Goal: Information Seeking & Learning: Find specific fact

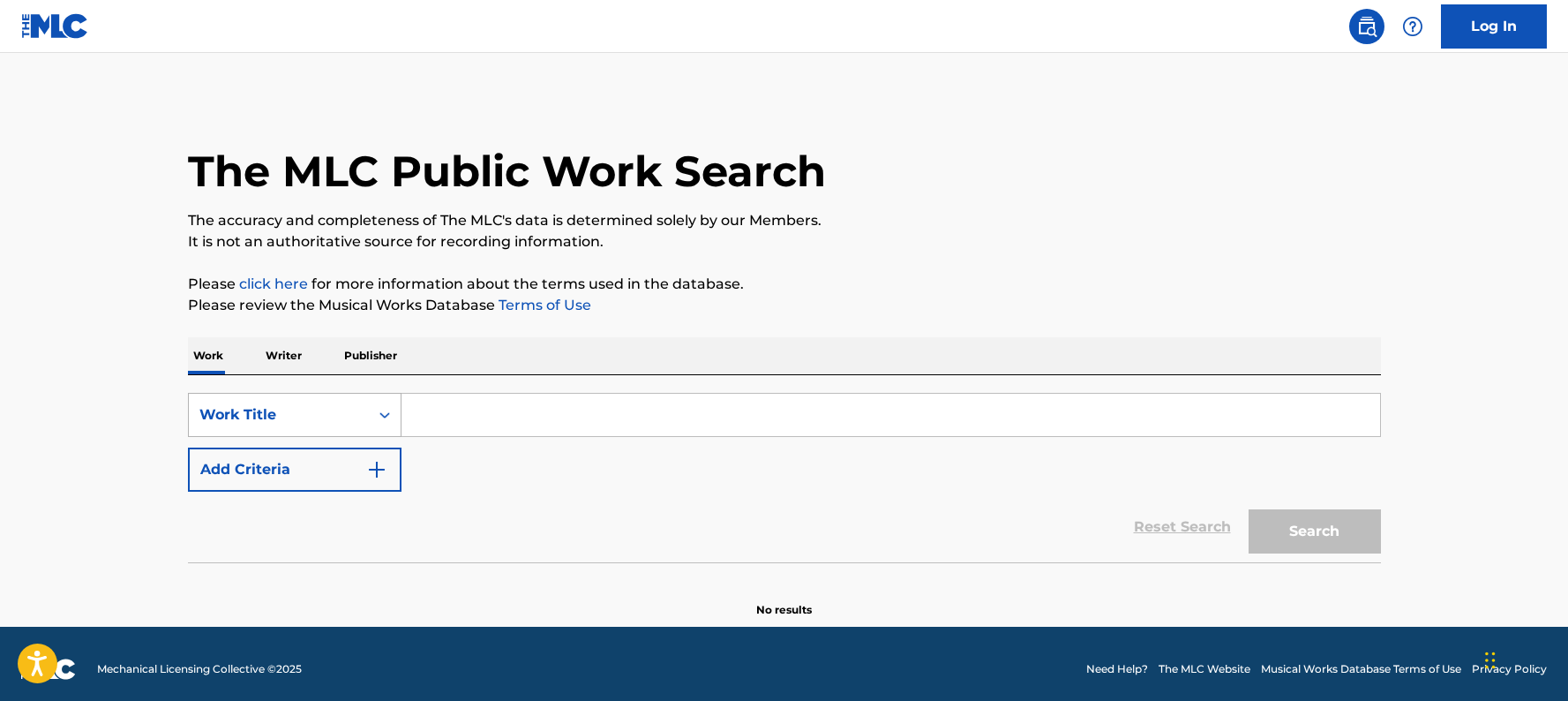
scroll to position [2, 0]
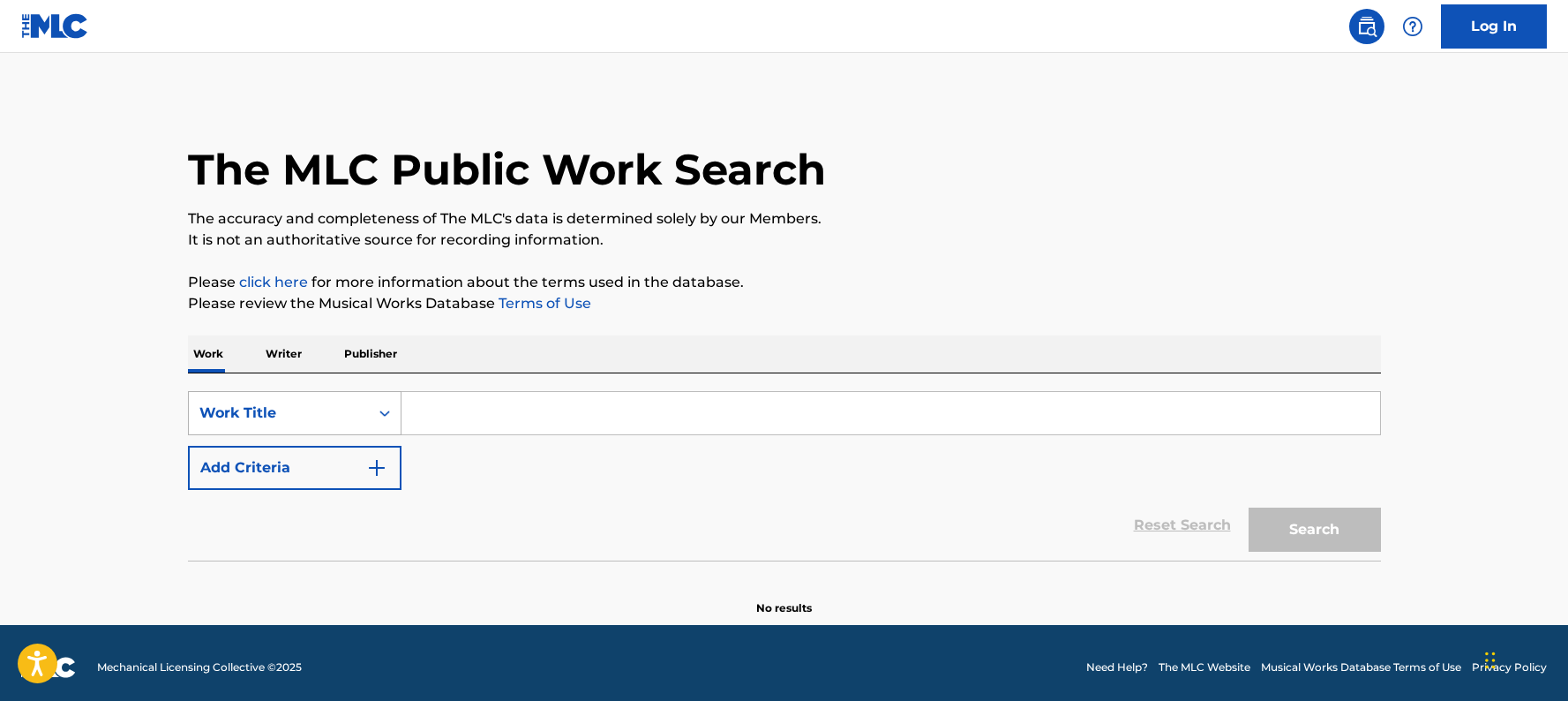
click at [388, 415] on icon "Search Form" at bounding box center [385, 413] width 11 height 6
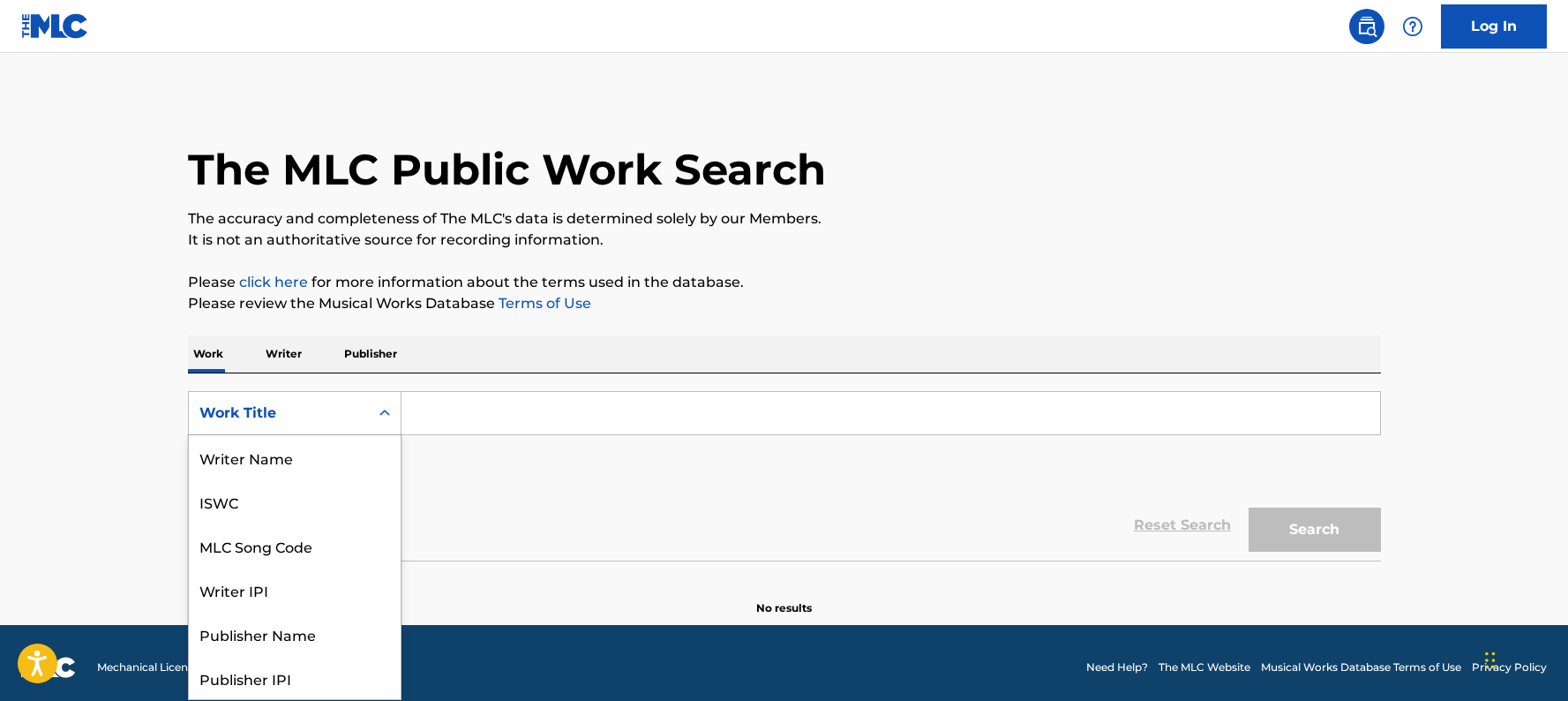
scroll to position [88, 0]
click at [327, 538] on div "Publisher Name" at bounding box center [294, 546] width 212 height 44
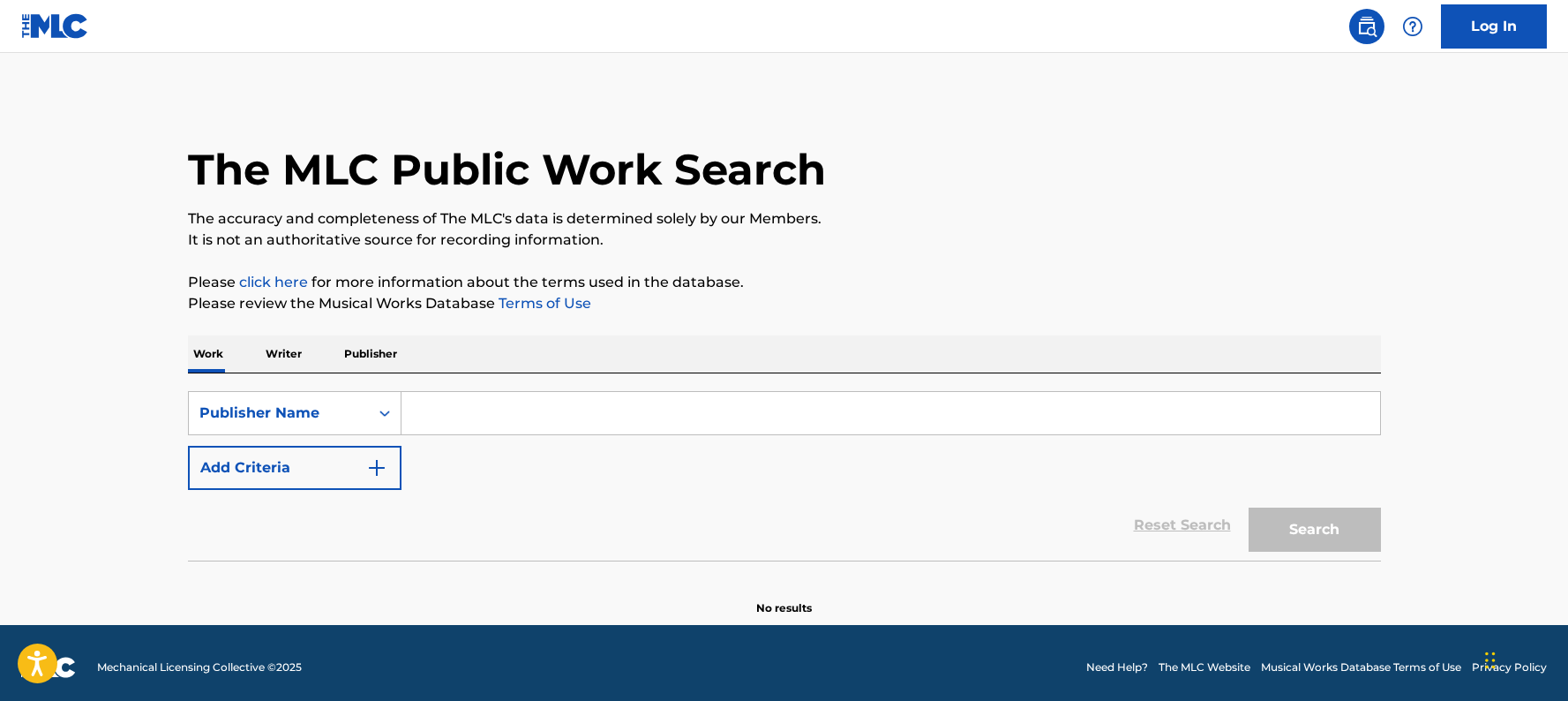
click at [447, 409] on input "Search Form" at bounding box center [891, 413] width 979 height 42
paste input "SENIOR JUNIOR PUBLISHING"
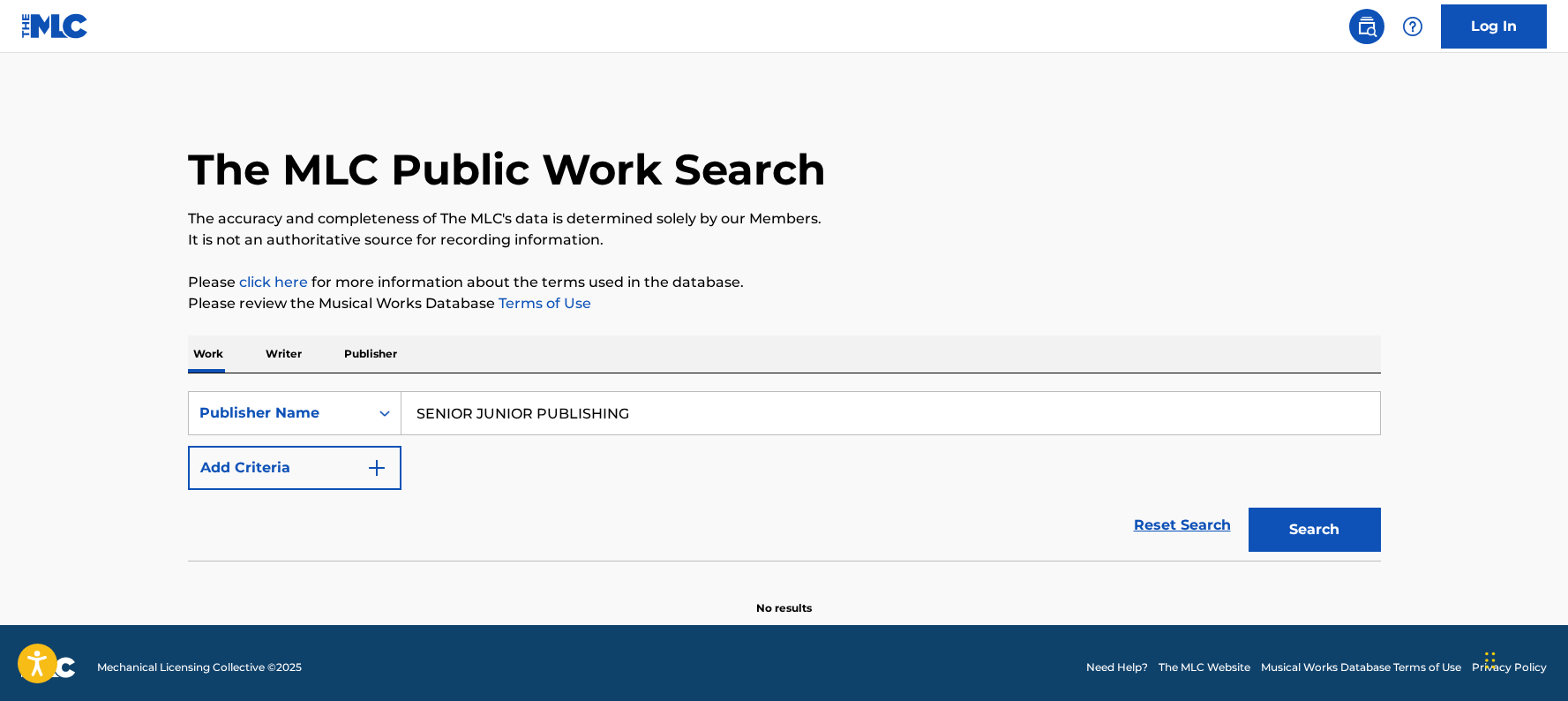
type input "SENIOR JUNIOR PUBLISHING"
click at [1359, 445] on div "SearchWithCriteriae4f5ca46-1af5-4b0f-a9b3-526ab9ac2e2d Publisher Name SENIOR JU…" at bounding box center [784, 440] width 1193 height 98
drag, startPoint x: 670, startPoint y: 421, endPoint x: 404, endPoint y: 386, distance: 268.3
click at [404, 386] on div "SearchWithCriteriae4f5ca46-1af5-4b0f-a9b3-526ab9ac2e2d Publisher Name SENIOR JU…" at bounding box center [784, 466] width 1193 height 187
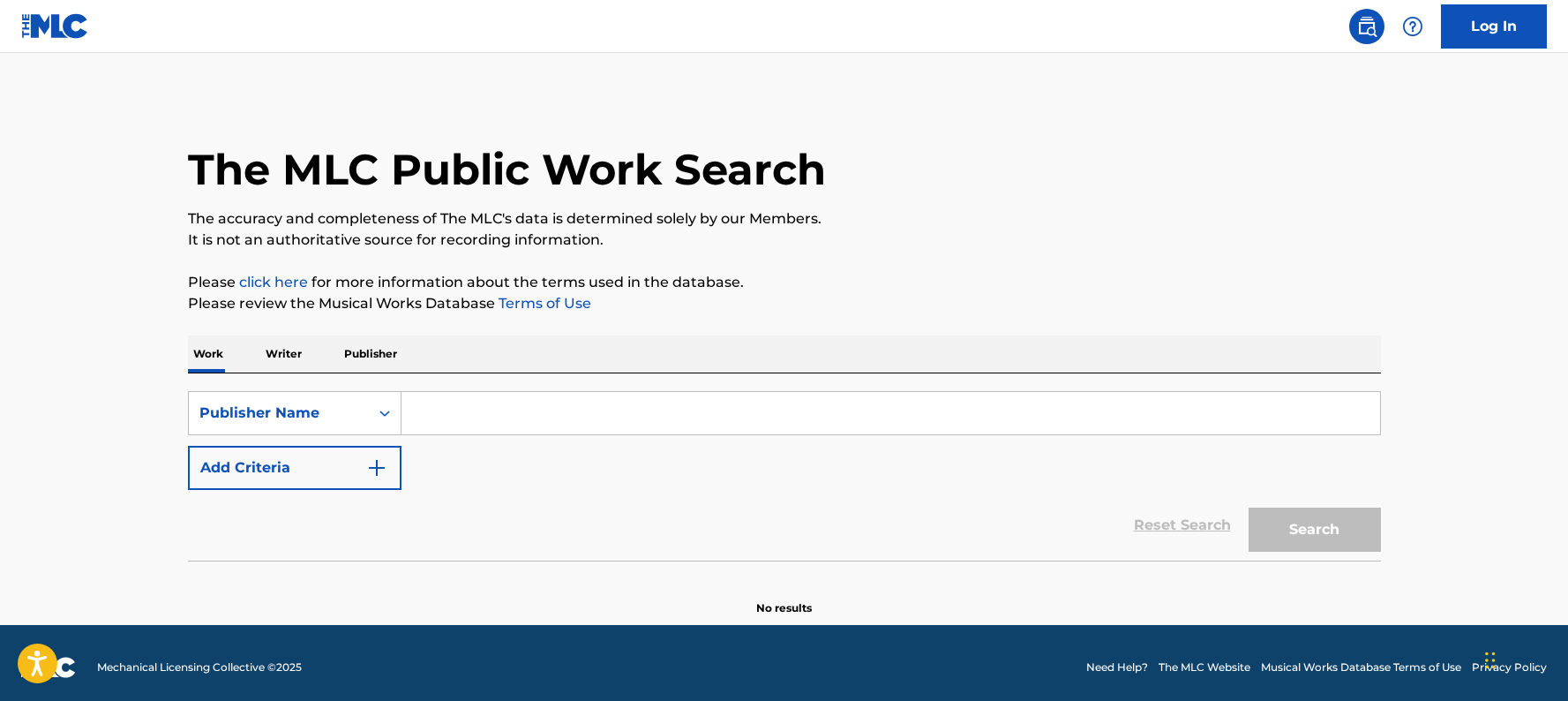
paste input "JUNIOR SENIOR PUBLISHING ("
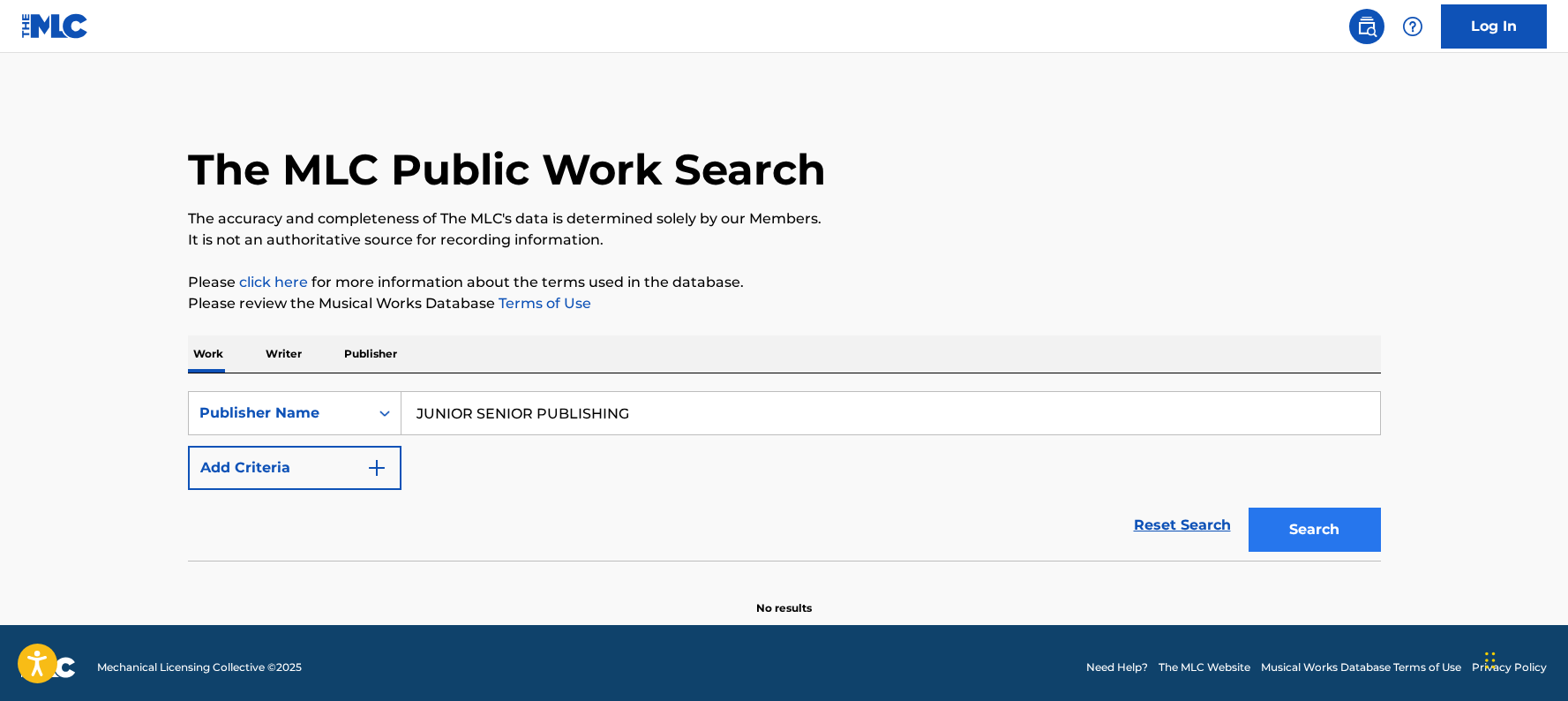
type input "JUNIOR SENIOR PUBLISHING"
click at [1275, 517] on button "Search" at bounding box center [1315, 530] width 132 height 44
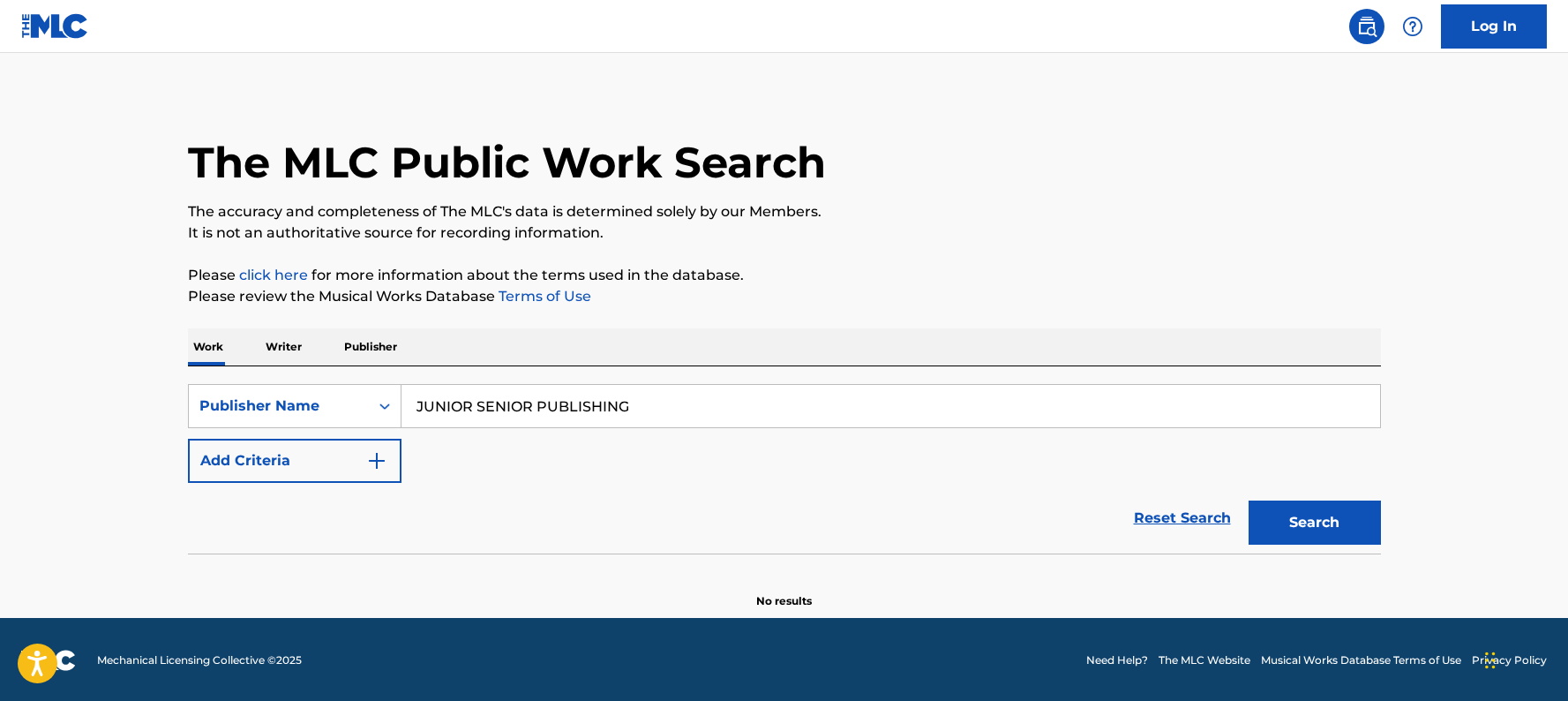
scroll to position [11, 0]
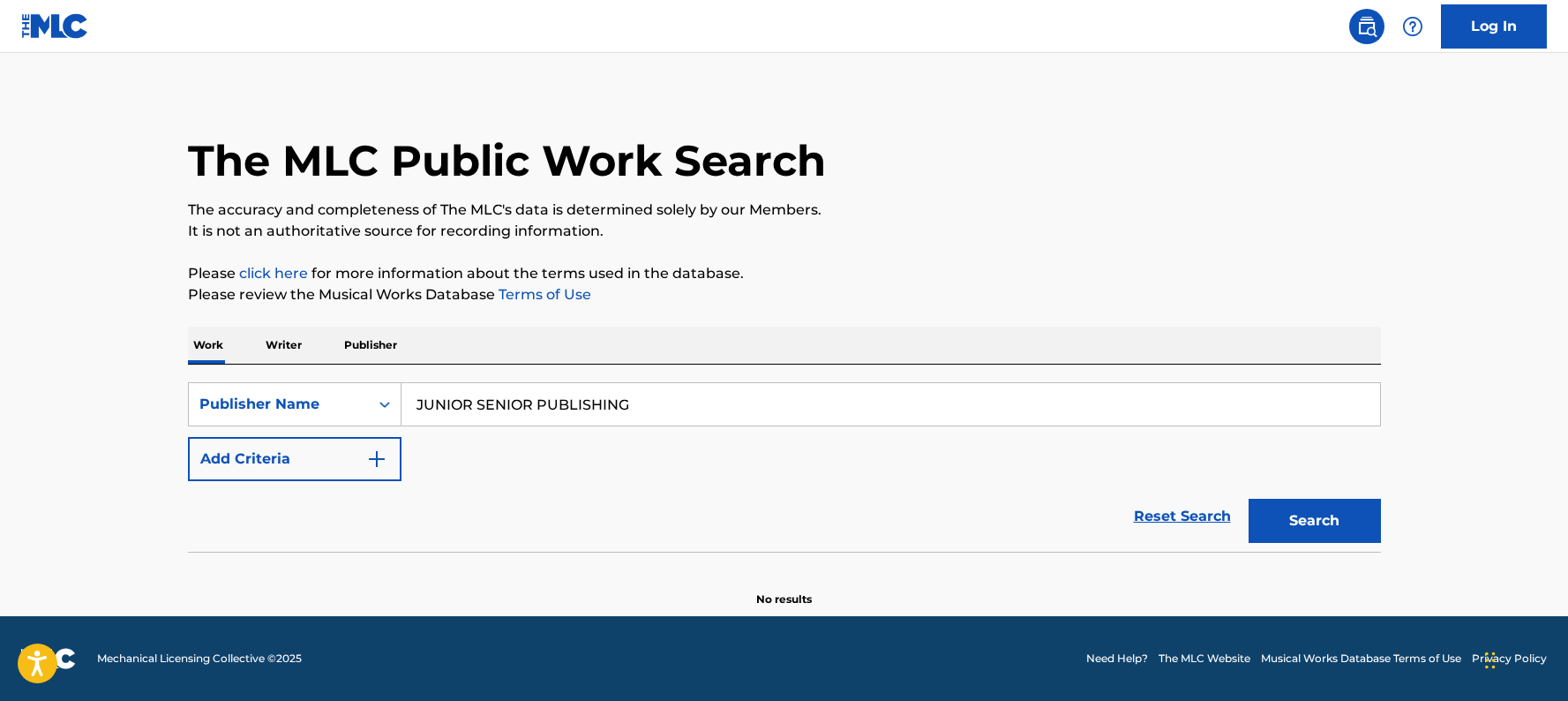
click at [414, 406] on input "JUNIOR SENIOR PUBLISHING" at bounding box center [891, 405] width 979 height 42
drag, startPoint x: 650, startPoint y: 405, endPoint x: 342, endPoint y: 329, distance: 317.2
click at [340, 337] on div "Work Writer Publisher SearchWithCriteriae4f5ca46-1af5-4b0f-a9b3-526ab9ac2e2d Pu…" at bounding box center [784, 466] width 1193 height 281
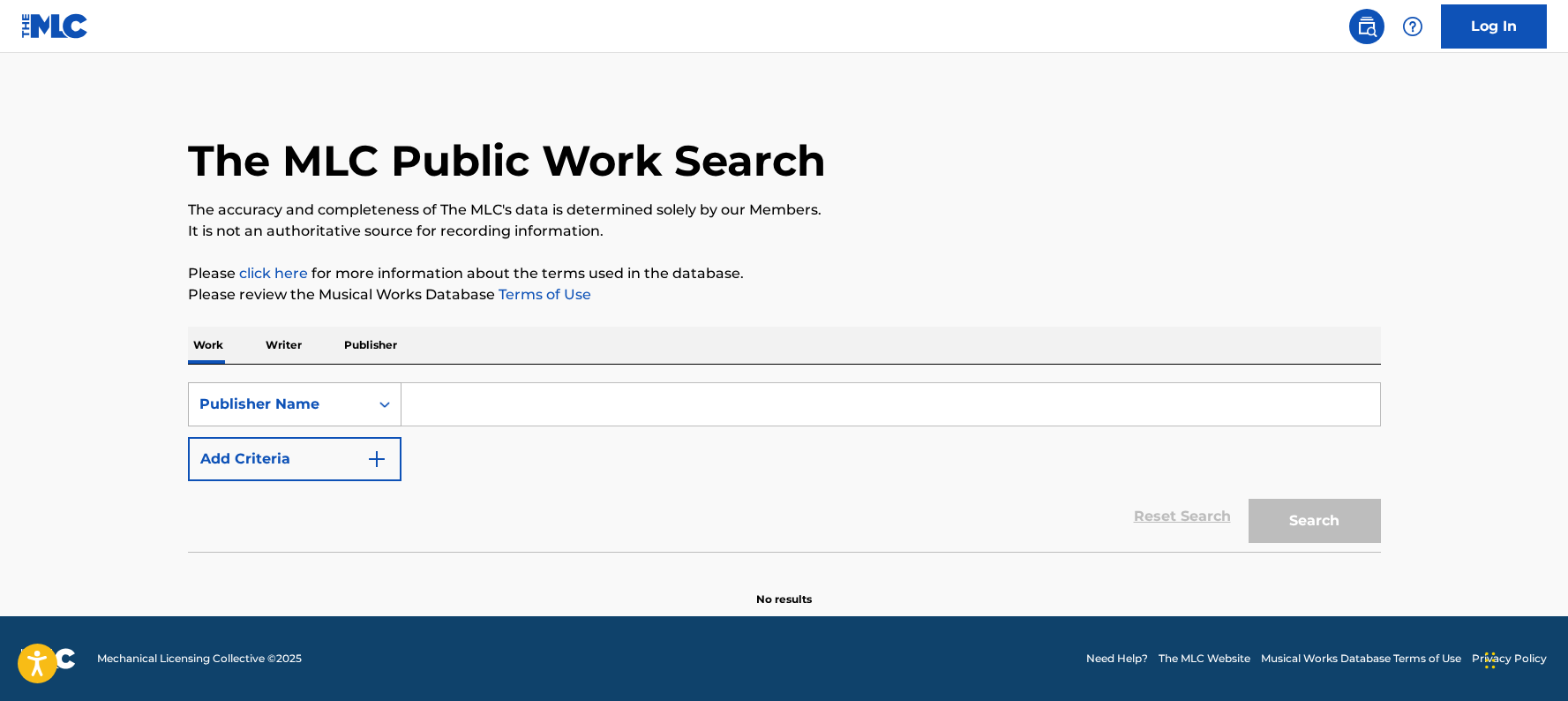
click at [372, 406] on div "Search Form" at bounding box center [384, 404] width 32 height 32
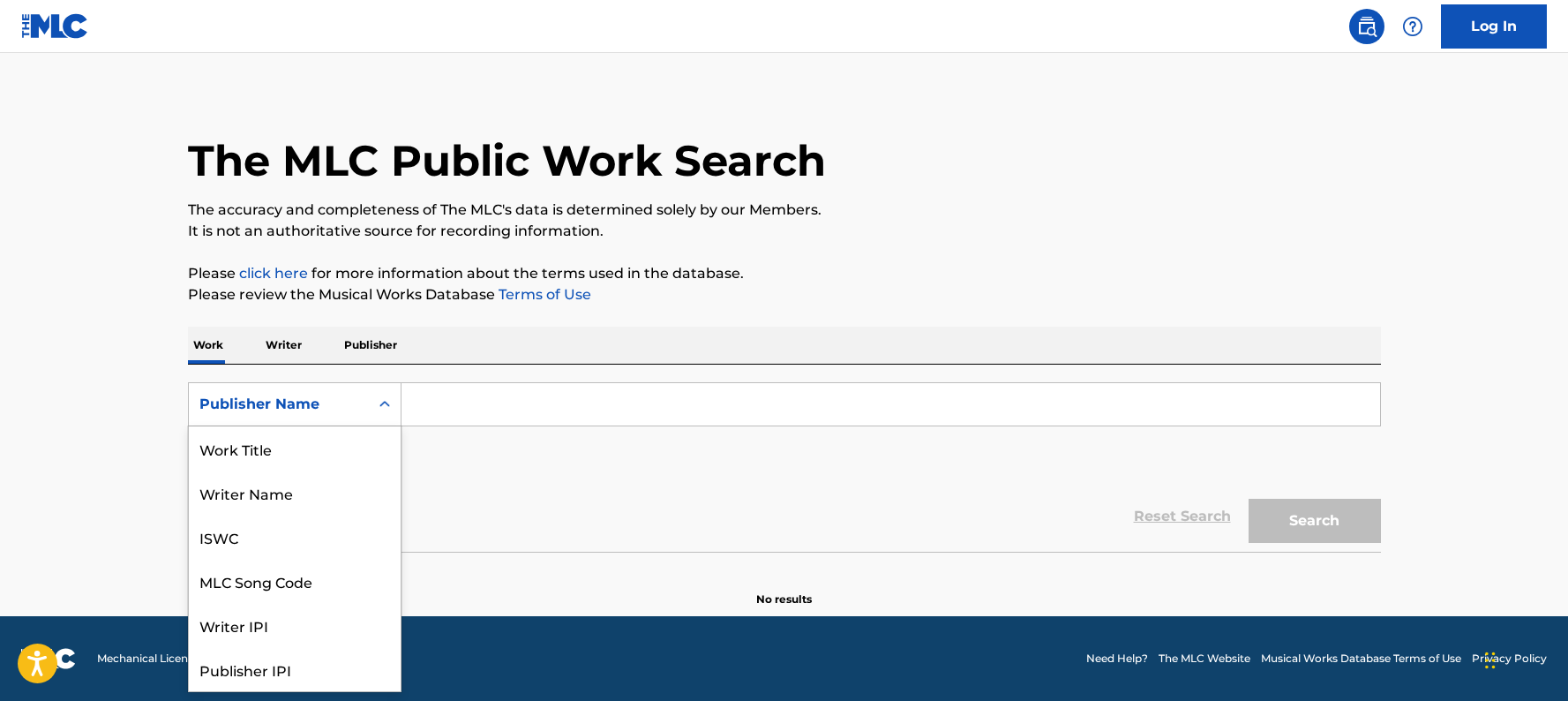
scroll to position [88, 0]
click at [324, 535] on div "Writer IPI" at bounding box center [294, 536] width 212 height 44
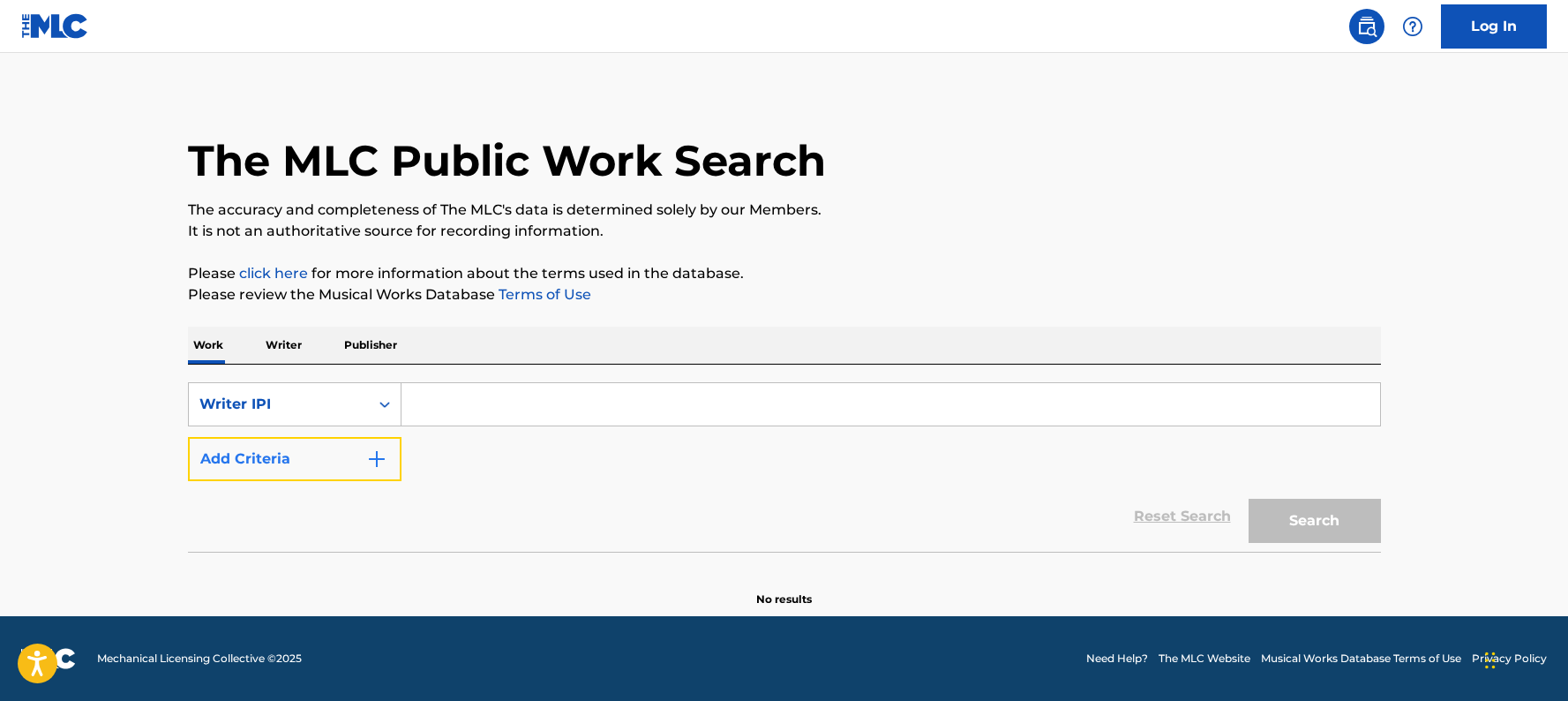
click at [355, 459] on button "Add Criteria" at bounding box center [294, 459] width 213 height 44
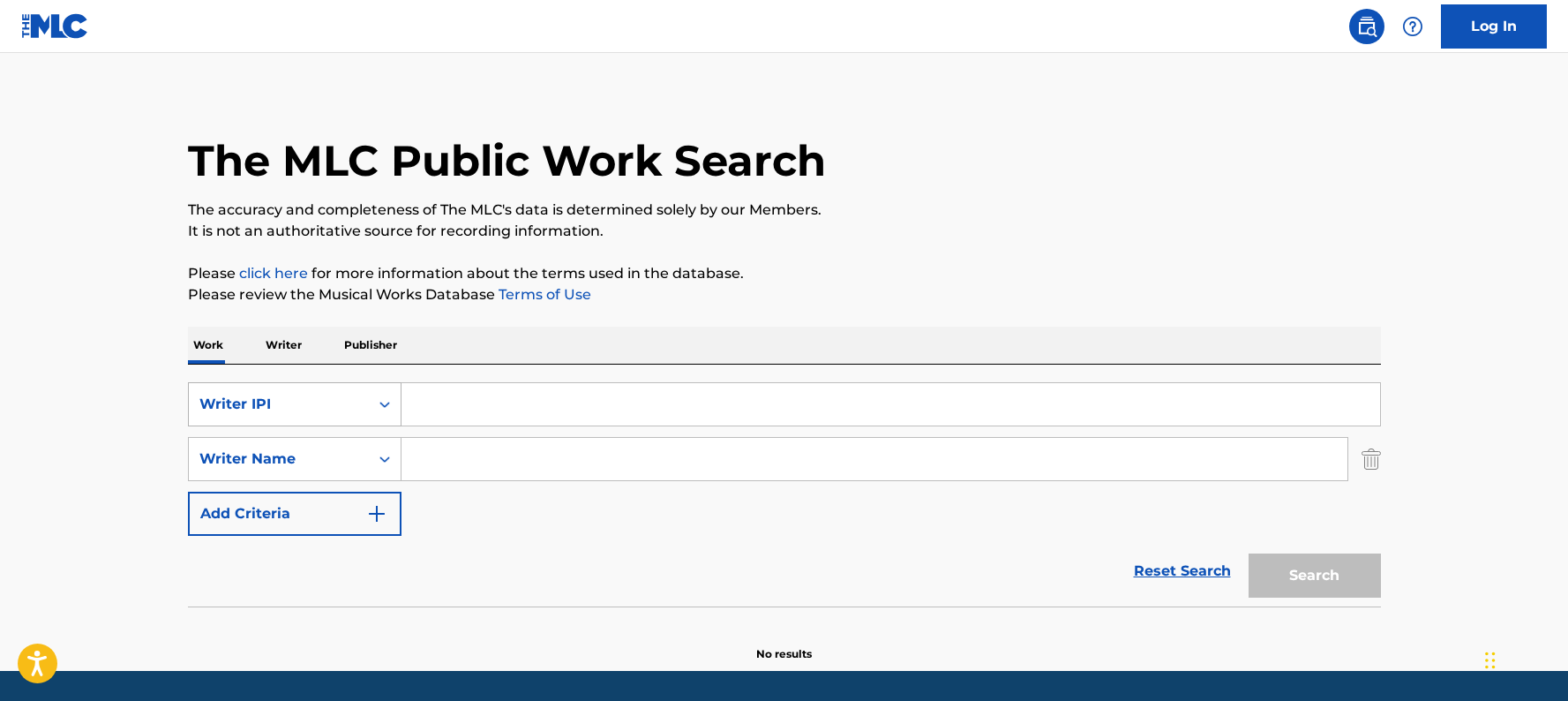
click at [363, 411] on div "Writer IPI" at bounding box center [279, 404] width 180 height 33
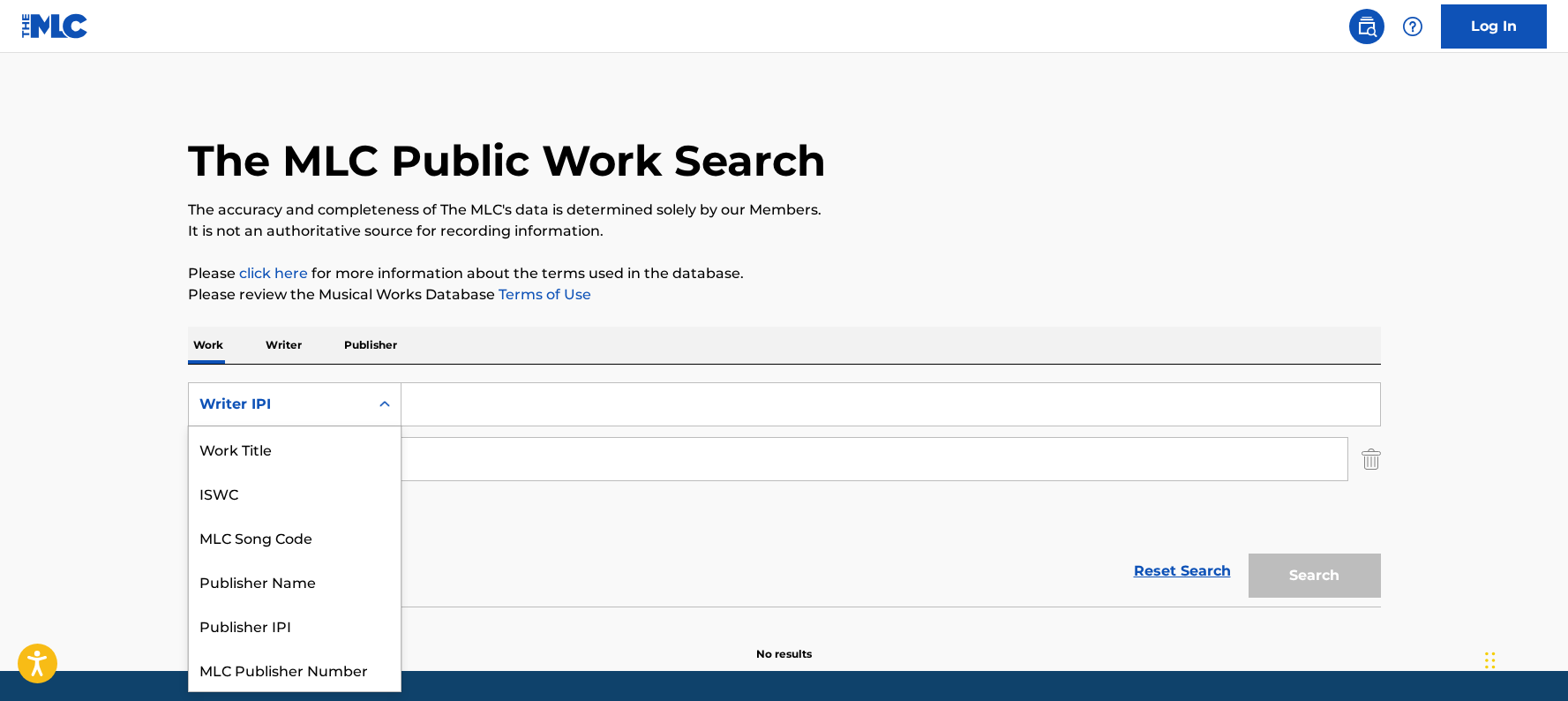
scroll to position [44, 0]
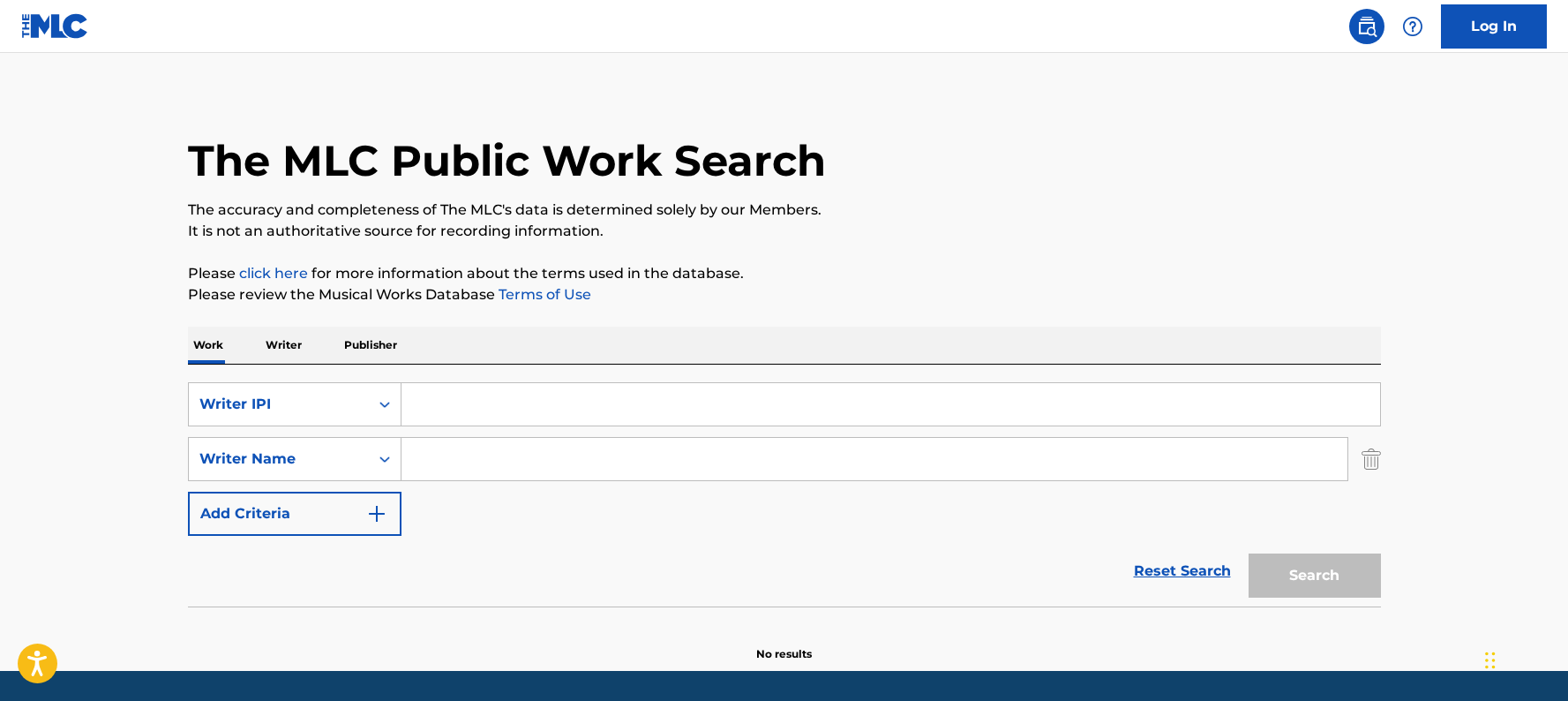
drag, startPoint x: 501, startPoint y: 455, endPoint x: 471, endPoint y: 454, distance: 30.0
click at [501, 455] on input "Search Form" at bounding box center [875, 459] width 946 height 42
click at [390, 414] on div "Search Form" at bounding box center [384, 404] width 32 height 32
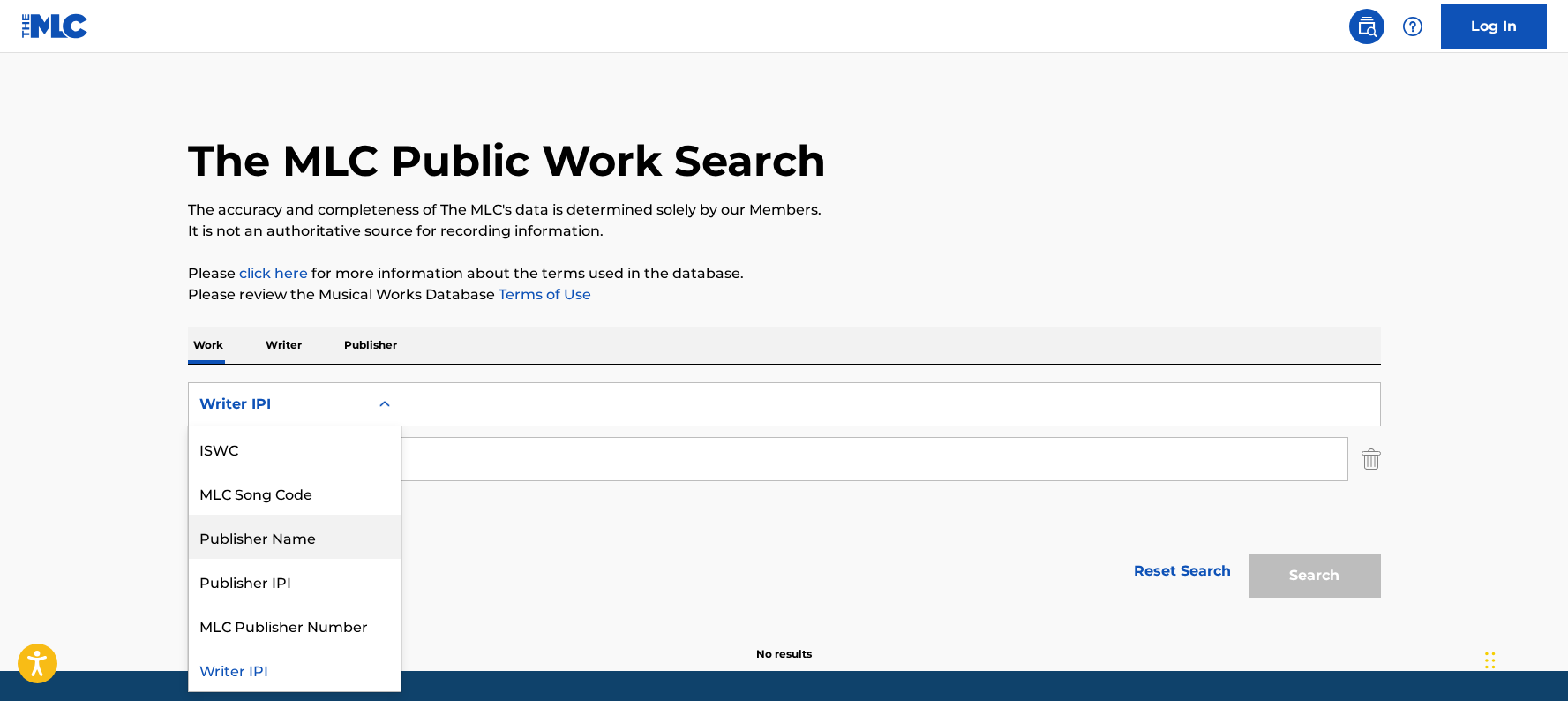
click at [545, 592] on div "Reset Search Search" at bounding box center [784, 571] width 1193 height 71
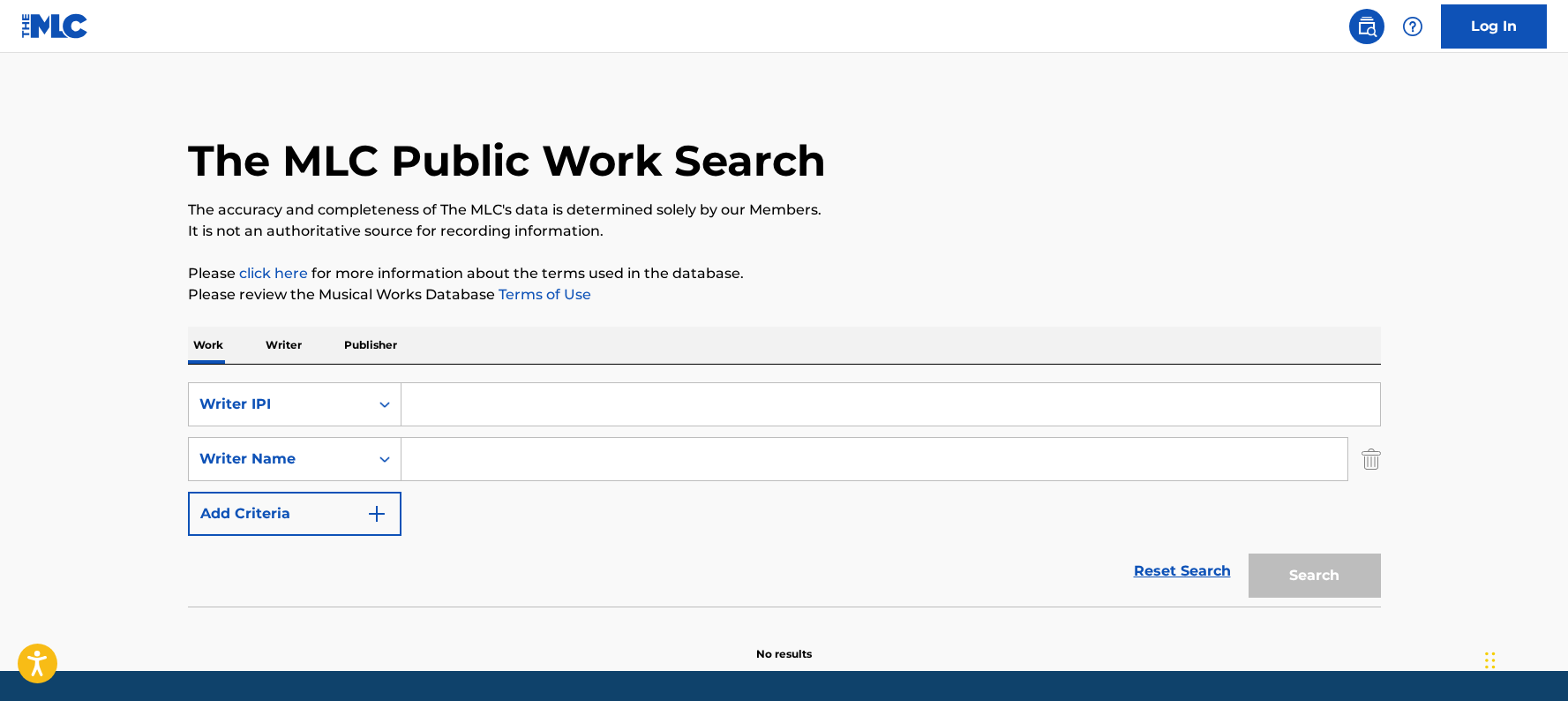
drag, startPoint x: 1498, startPoint y: 505, endPoint x: 1457, endPoint y: 439, distance: 77.7
click at [1498, 505] on main "The MLC Public Work Search The accuracy and completeness of The MLC's data is d…" at bounding box center [784, 356] width 1568 height 628
